Goal: Task Accomplishment & Management: Complete application form

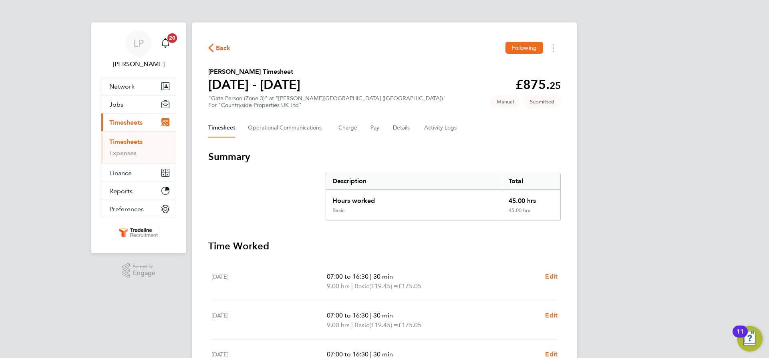
drag, startPoint x: 137, startPoint y: 141, endPoint x: 159, endPoint y: 143, distance: 23.0
click at [137, 141] on link "Timesheets" at bounding box center [125, 142] width 33 height 8
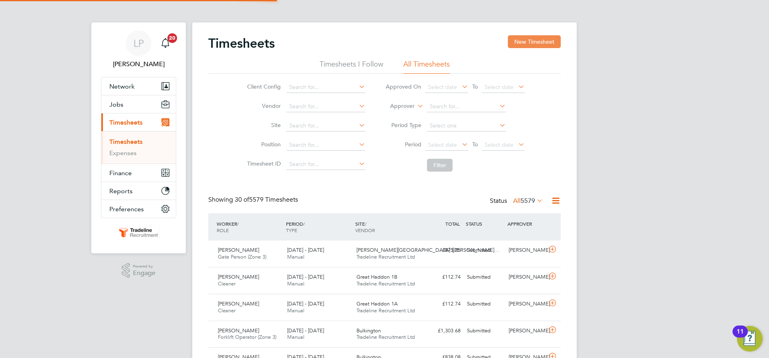
click at [548, 38] on button "New Timesheet" at bounding box center [534, 41] width 53 height 13
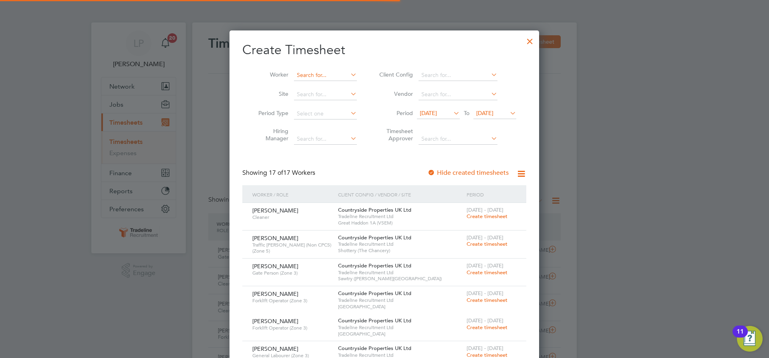
click at [330, 79] on input at bounding box center [325, 75] width 63 height 11
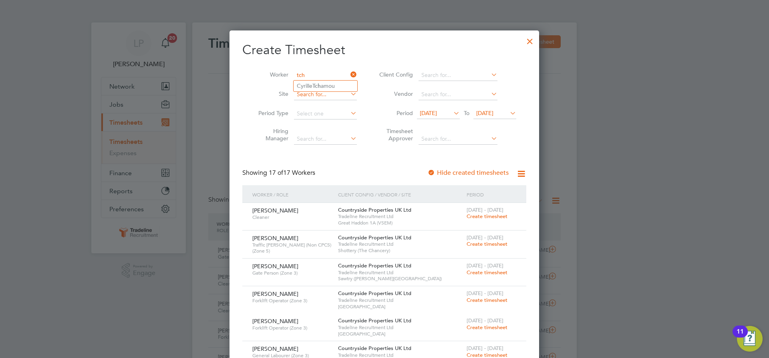
type input "tch"
click at [322, 95] on input at bounding box center [325, 94] width 63 height 11
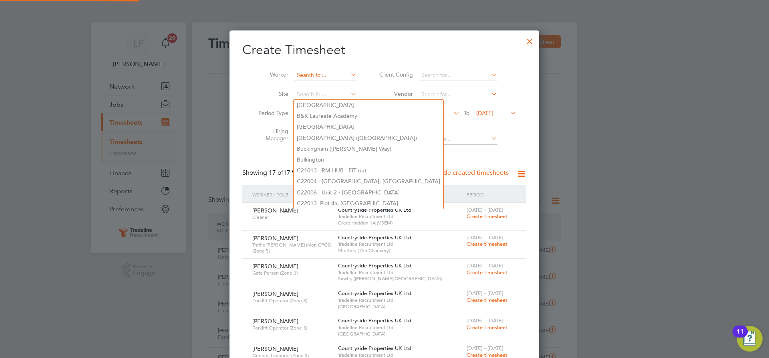
click at [322, 78] on input at bounding box center [325, 75] width 63 height 11
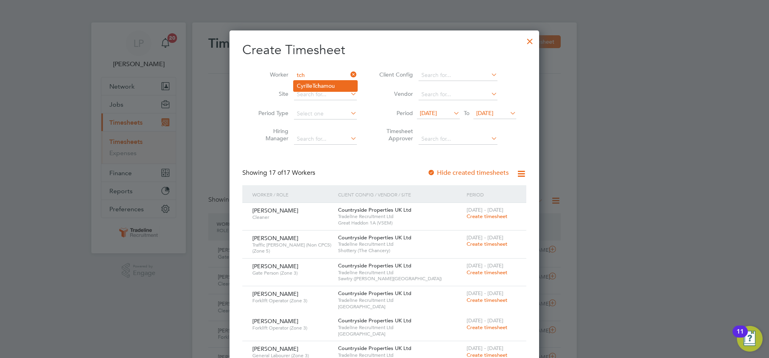
click at [322, 81] on li "[PERSON_NAME] amou" at bounding box center [326, 86] width 64 height 11
type input "[PERSON_NAME]"
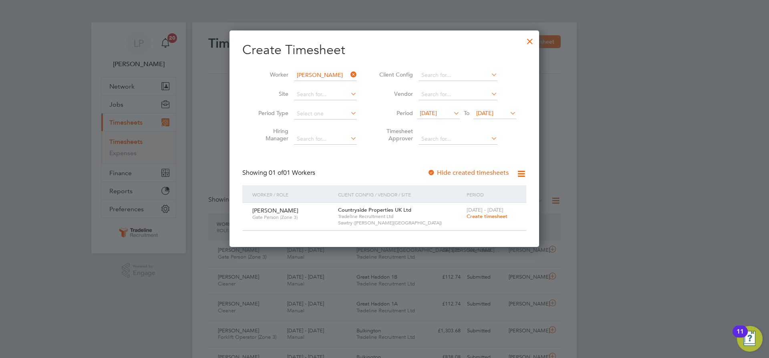
click at [499, 214] on span "Create timesheet" at bounding box center [487, 216] width 41 height 7
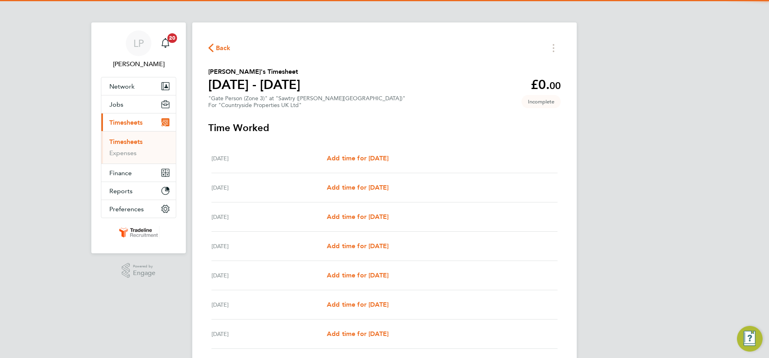
click at [359, 165] on div "[DATE] Add time for [DATE] Add time for [DATE]" at bounding box center [385, 158] width 346 height 29
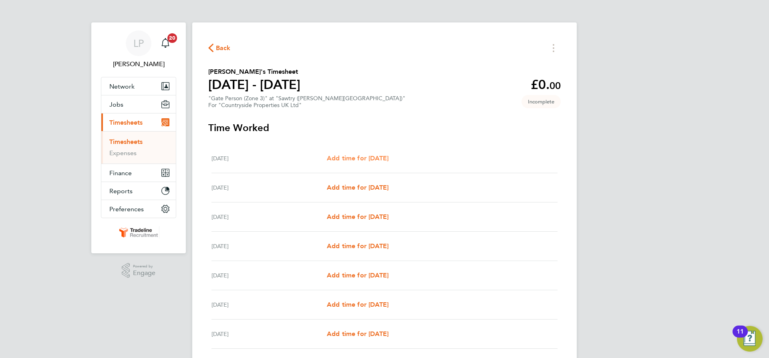
click at [357, 159] on span "Add time for [DATE]" at bounding box center [358, 158] width 62 height 8
select select "30"
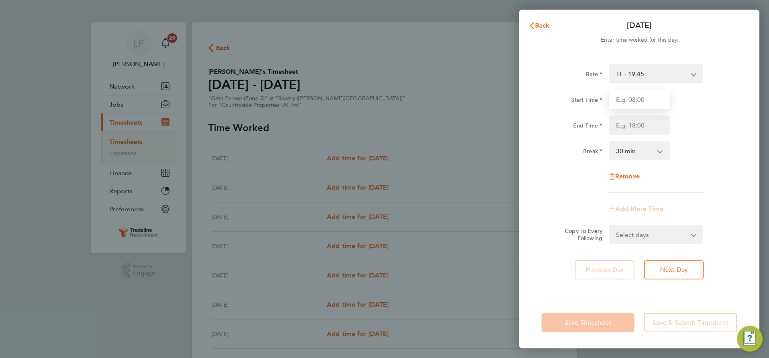
drag, startPoint x: 643, startPoint y: 98, endPoint x: 649, endPoint y: 108, distance: 12.2
click at [643, 98] on input "Start Time" at bounding box center [639, 99] width 61 height 19
type input "07:00"
click at [648, 131] on input "End Time" at bounding box center [639, 124] width 61 height 19
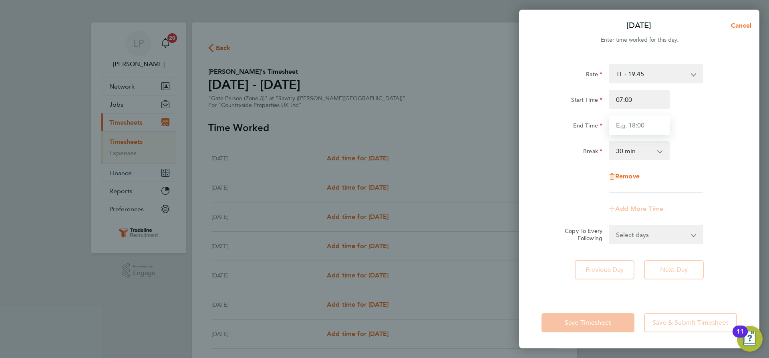
type input "16:30"
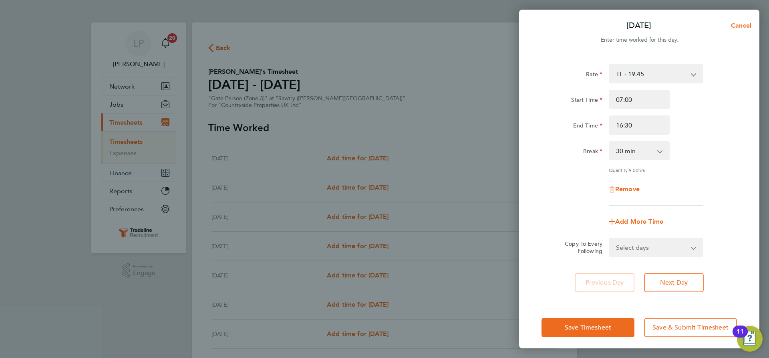
click at [715, 195] on app-timesheet-line-form-group "Rate TL - 19.45 Start Time 07:00 End Time 16:30 Break 0 min 15 min 30 min 45 mi…" at bounding box center [639, 147] width 195 height 167
click at [671, 244] on select "Select days Day Weekday (Mon-Fri) Weekend (Sat-Sun) [DATE] [DATE] [DATE] [DATE]…" at bounding box center [652, 247] width 84 height 18
select select "WEEKDAY"
click at [610, 238] on select "Select days Day Weekday (Mon-Fri) Weekend (Sat-Sun) [DATE] [DATE] [DATE] [DATE]…" at bounding box center [652, 247] width 84 height 18
select select "[DATE]"
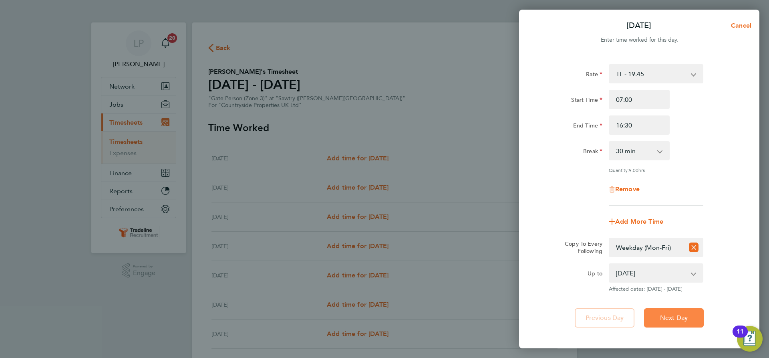
click at [678, 316] on span "Next Day" at bounding box center [674, 318] width 28 height 8
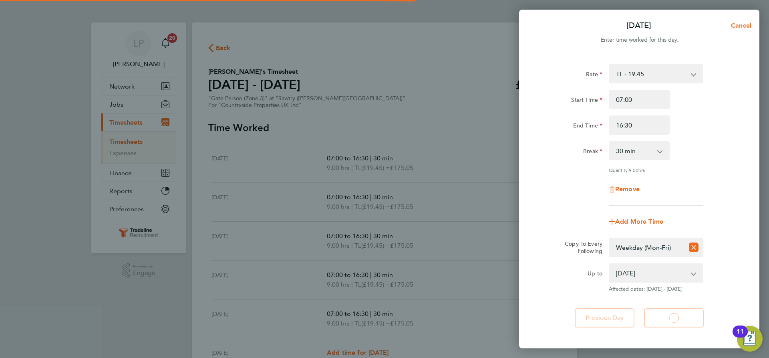
select select "30"
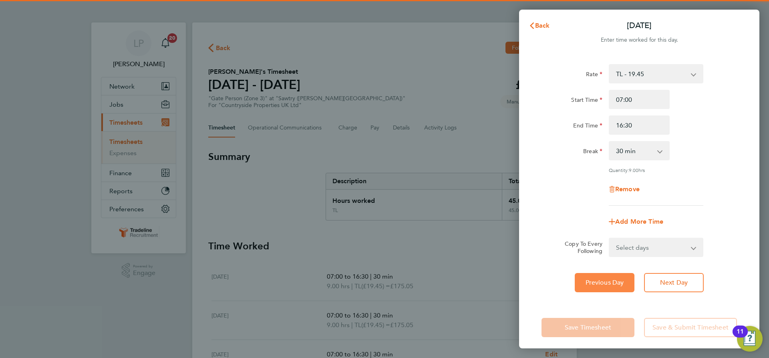
click at [606, 285] on span "Previous Day" at bounding box center [605, 282] width 38 height 8
select select "30"
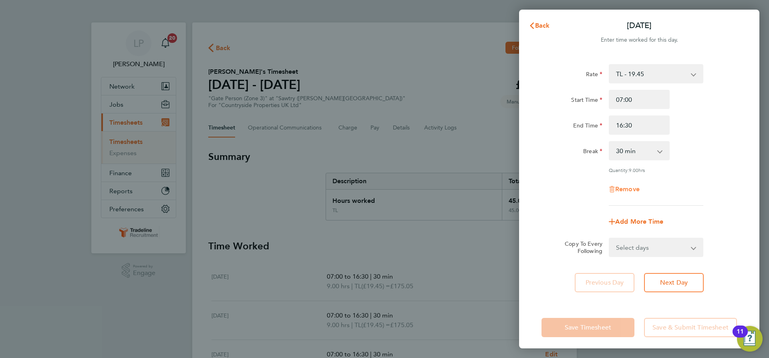
click at [631, 186] on span "Remove" at bounding box center [627, 189] width 24 height 8
select select "null"
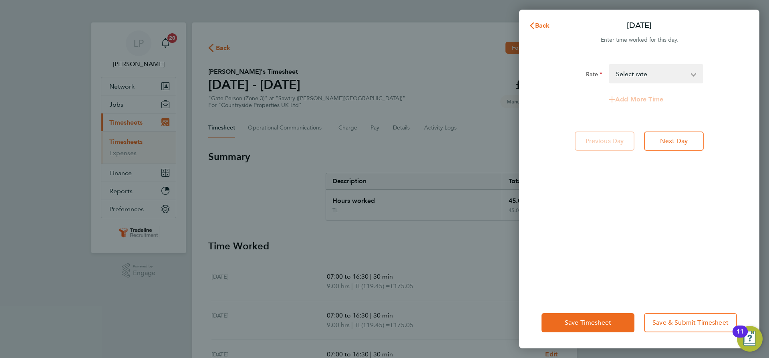
click at [670, 131] on div "Rate TL - 19.45 Select rate Add More Time Previous Day Next Day" at bounding box center [639, 175] width 240 height 242
click at [671, 151] on div "Rate TL - 19.45 Select rate Add More Time Previous Day Next Day" at bounding box center [639, 175] width 240 height 242
click at [671, 139] on span "Next Day" at bounding box center [674, 141] width 28 height 8
select select "30"
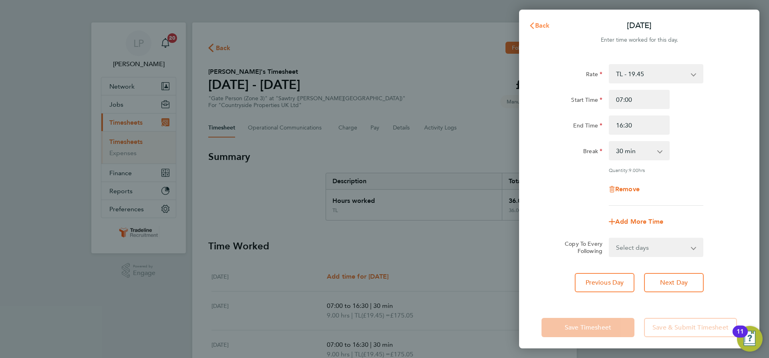
click at [541, 30] on button "Back" at bounding box center [539, 26] width 37 height 16
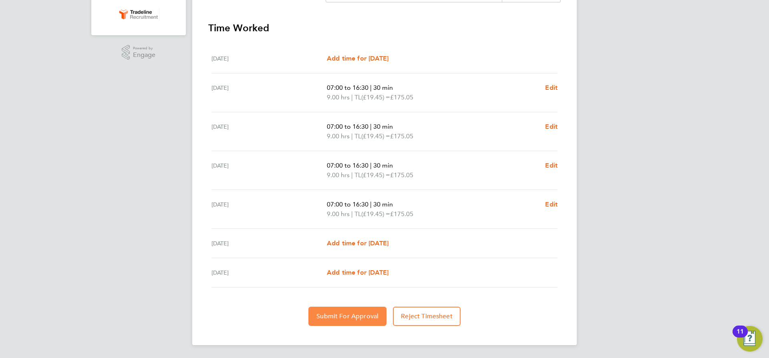
click at [338, 315] on span "Submit For Approval" at bounding box center [347, 316] width 62 height 8
